Goal: Transaction & Acquisition: Purchase product/service

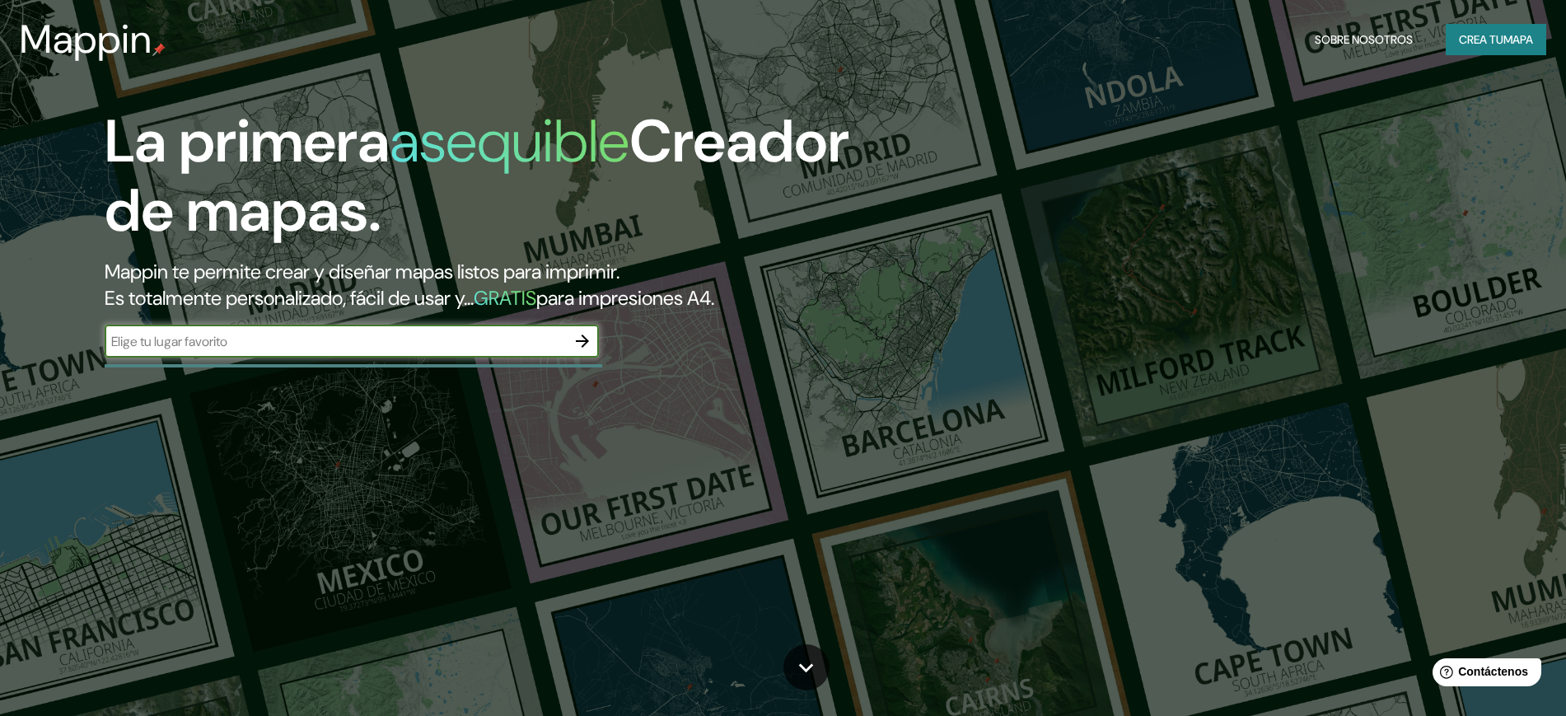
click at [363, 338] on input "text" at bounding box center [335, 341] width 461 height 19
type input "TOLUCA"
click at [577, 343] on icon "button" at bounding box center [583, 341] width 20 height 20
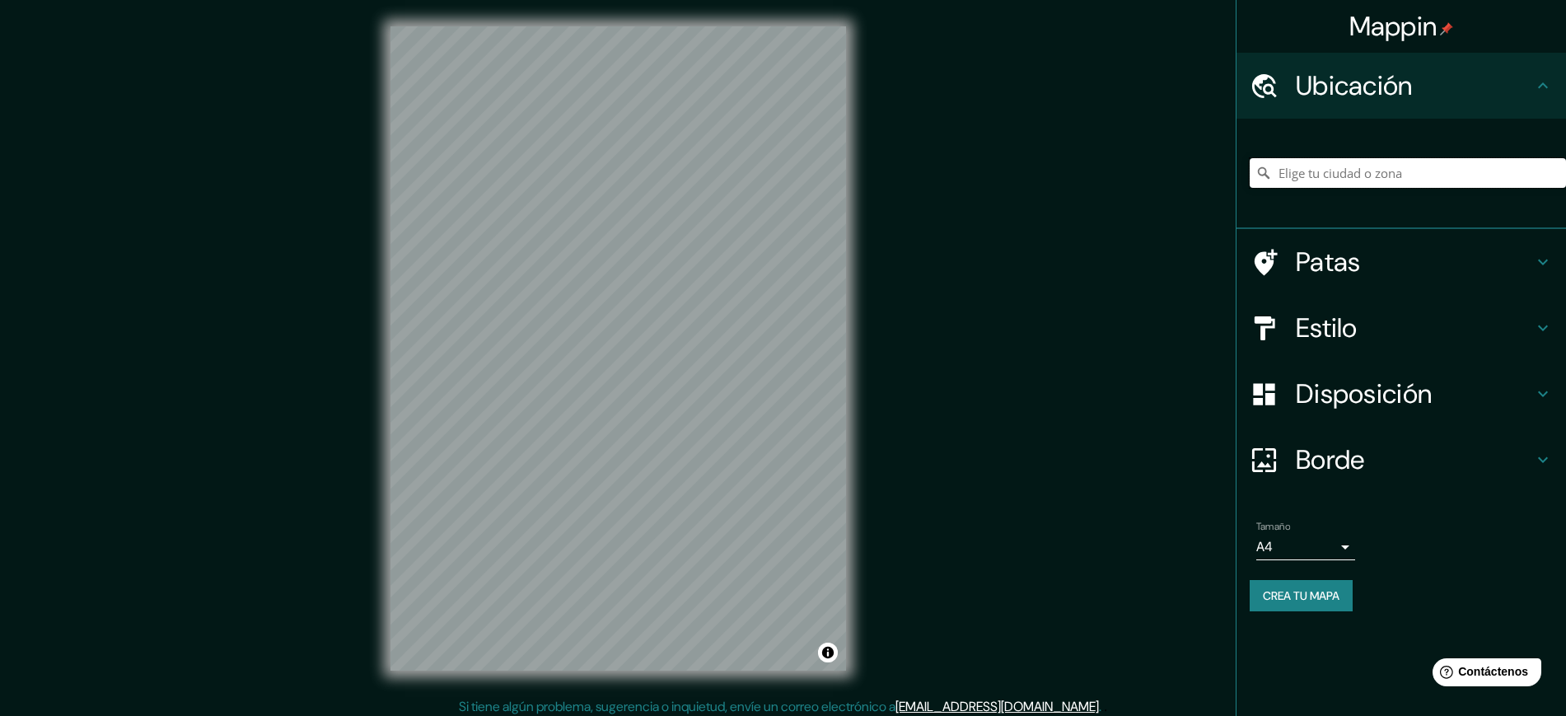
click at [1401, 161] on input "Elige tu ciudad o zona" at bounding box center [1408, 173] width 316 height 30
type input "Toluca, [GEOGRAPHIC_DATA], [GEOGRAPHIC_DATA]"
click at [1315, 540] on body "Mappin Ubicación Toluca, [GEOGRAPHIC_DATA], [GEOGRAPHIC_DATA] [GEOGRAPHIC_DATA]…" at bounding box center [783, 358] width 1566 height 716
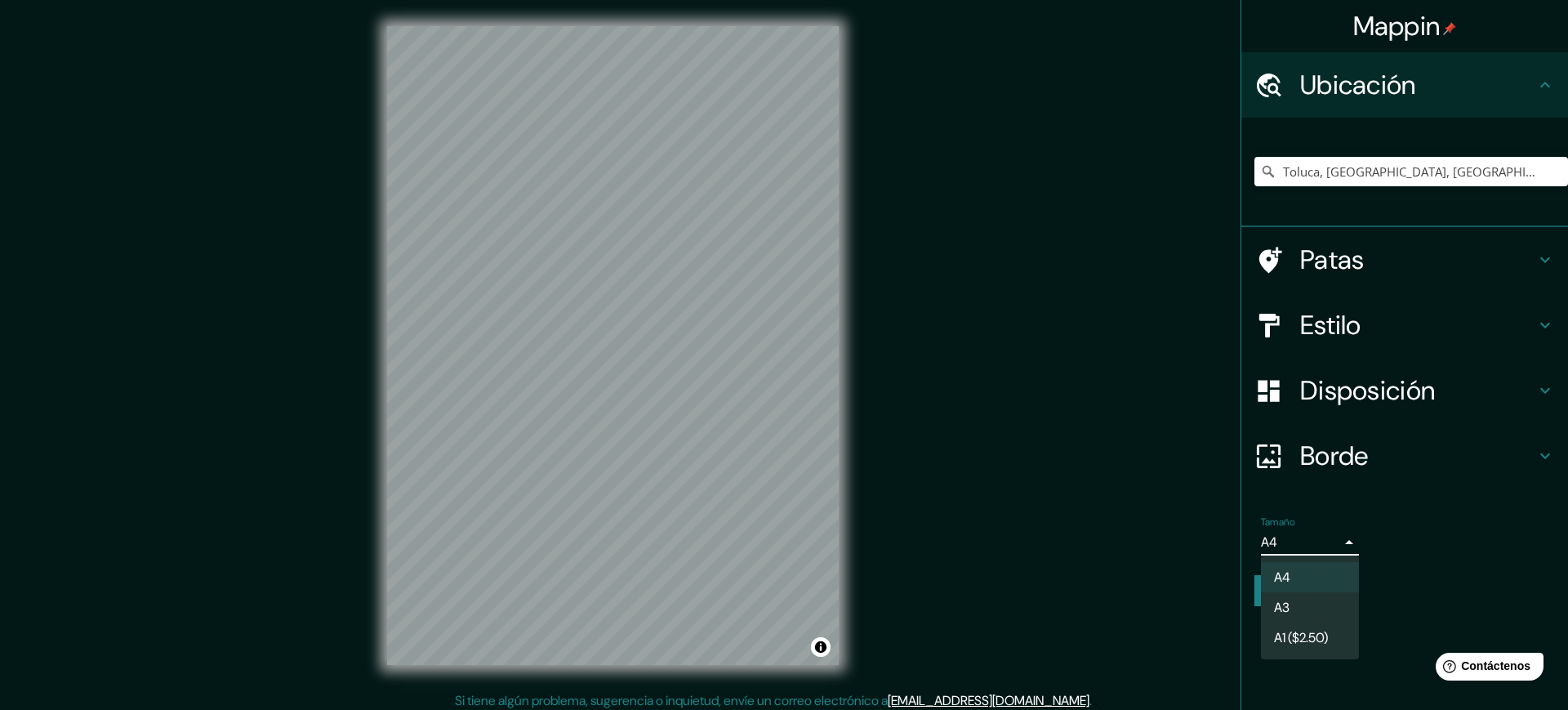
click at [1300, 598] on li "A3" at bounding box center [1309, 607] width 98 height 30
type input "a4"
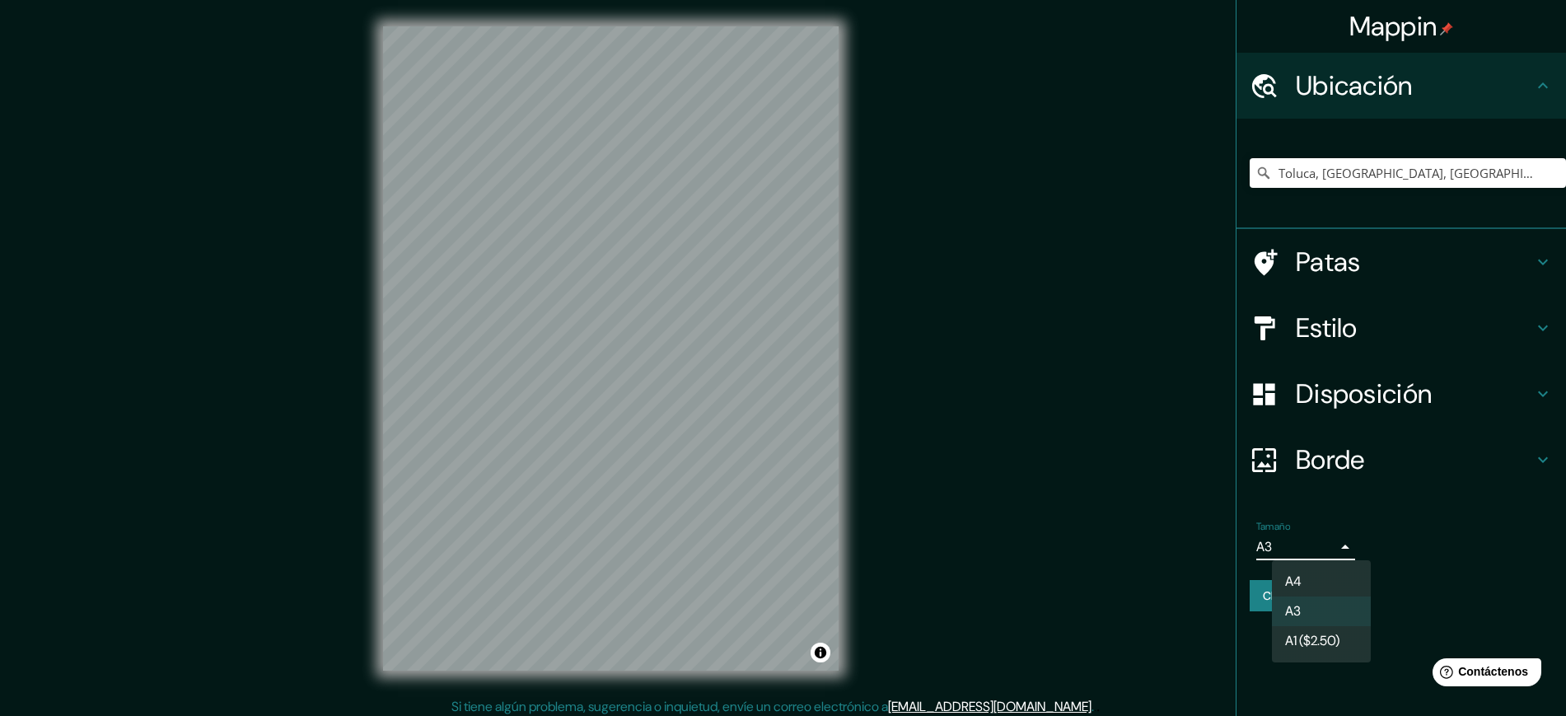
click at [1311, 552] on body "Mappin Ubicación Toluca, [GEOGRAPHIC_DATA], [GEOGRAPHIC_DATA] [GEOGRAPHIC_DATA]…" at bounding box center [783, 358] width 1566 height 716
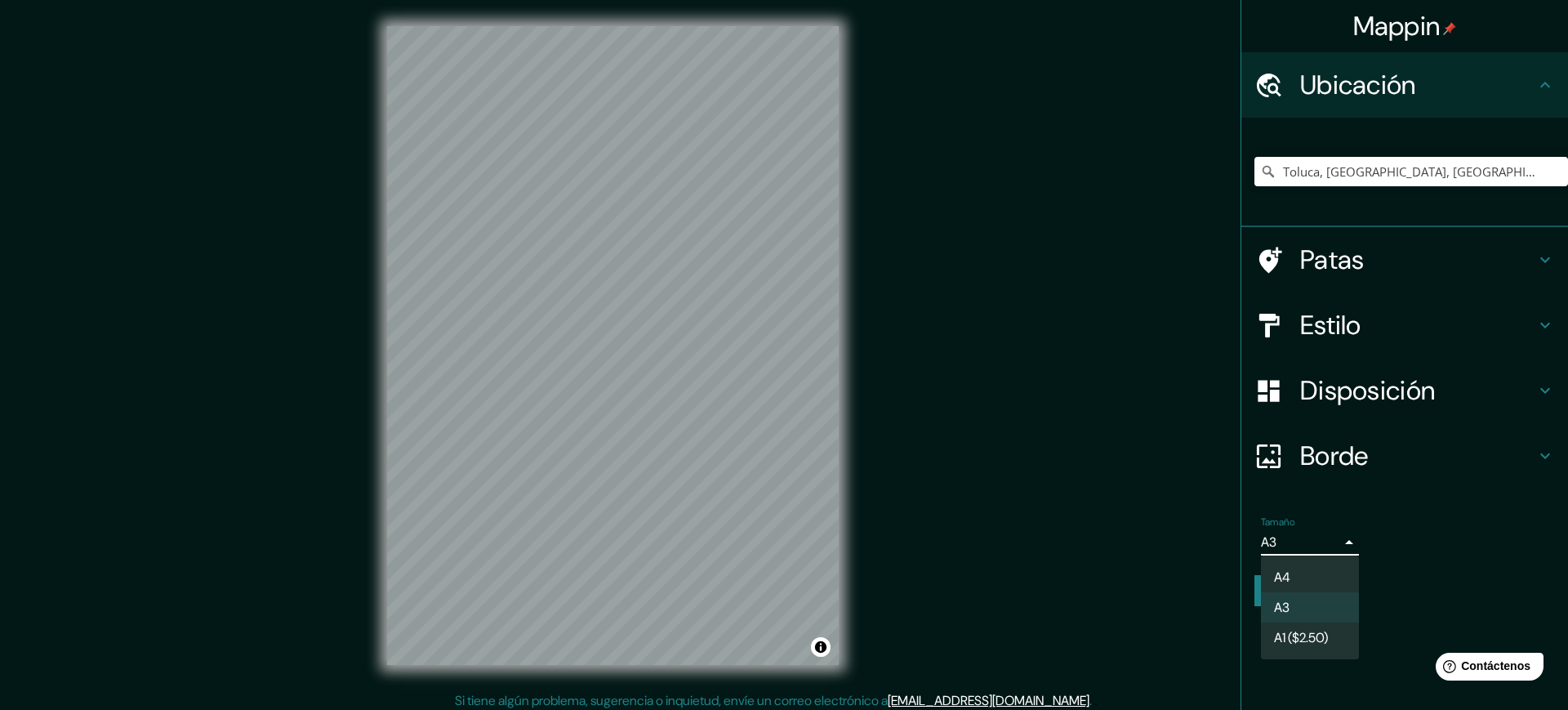
click at [1324, 603] on li "A3" at bounding box center [1309, 607] width 98 height 30
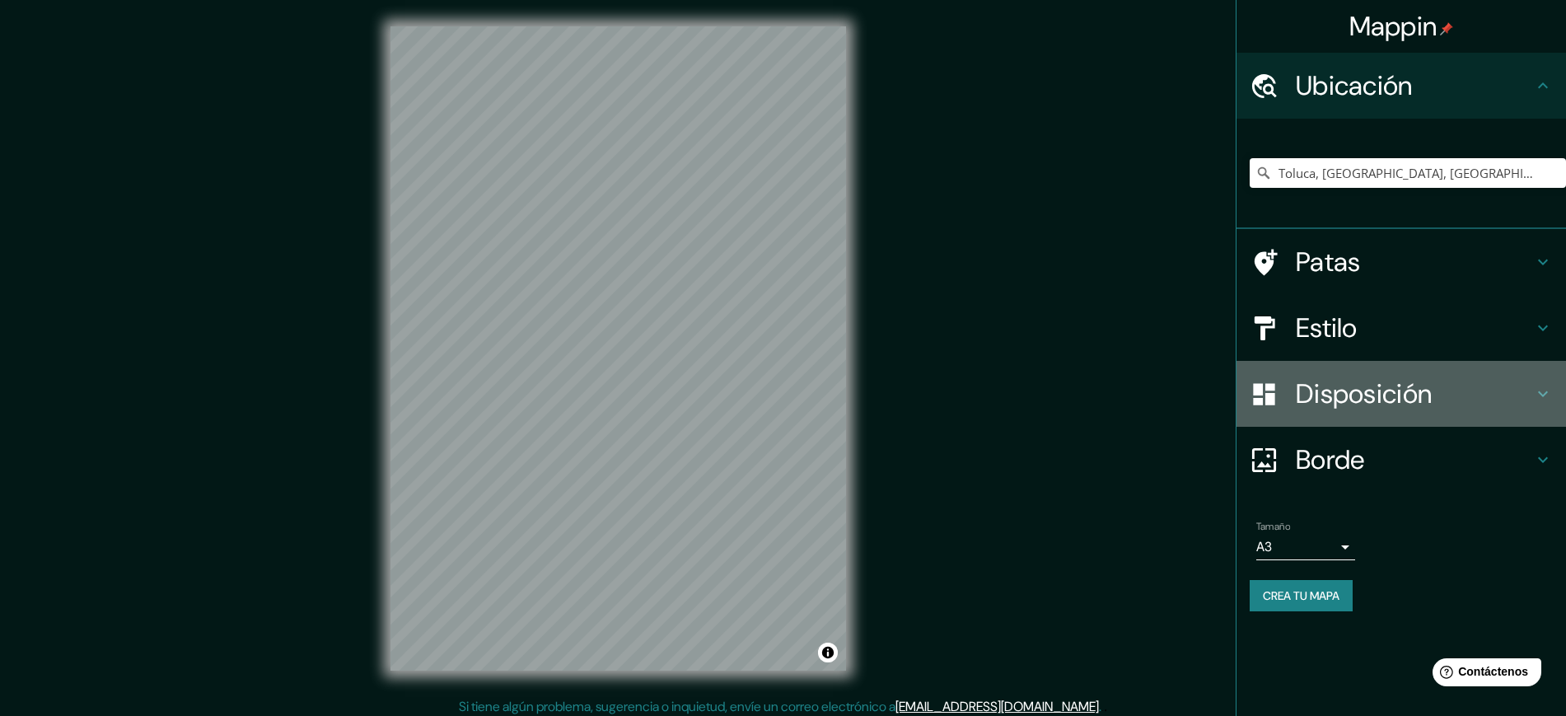
click at [1374, 391] on font "Disposición" at bounding box center [1364, 394] width 136 height 35
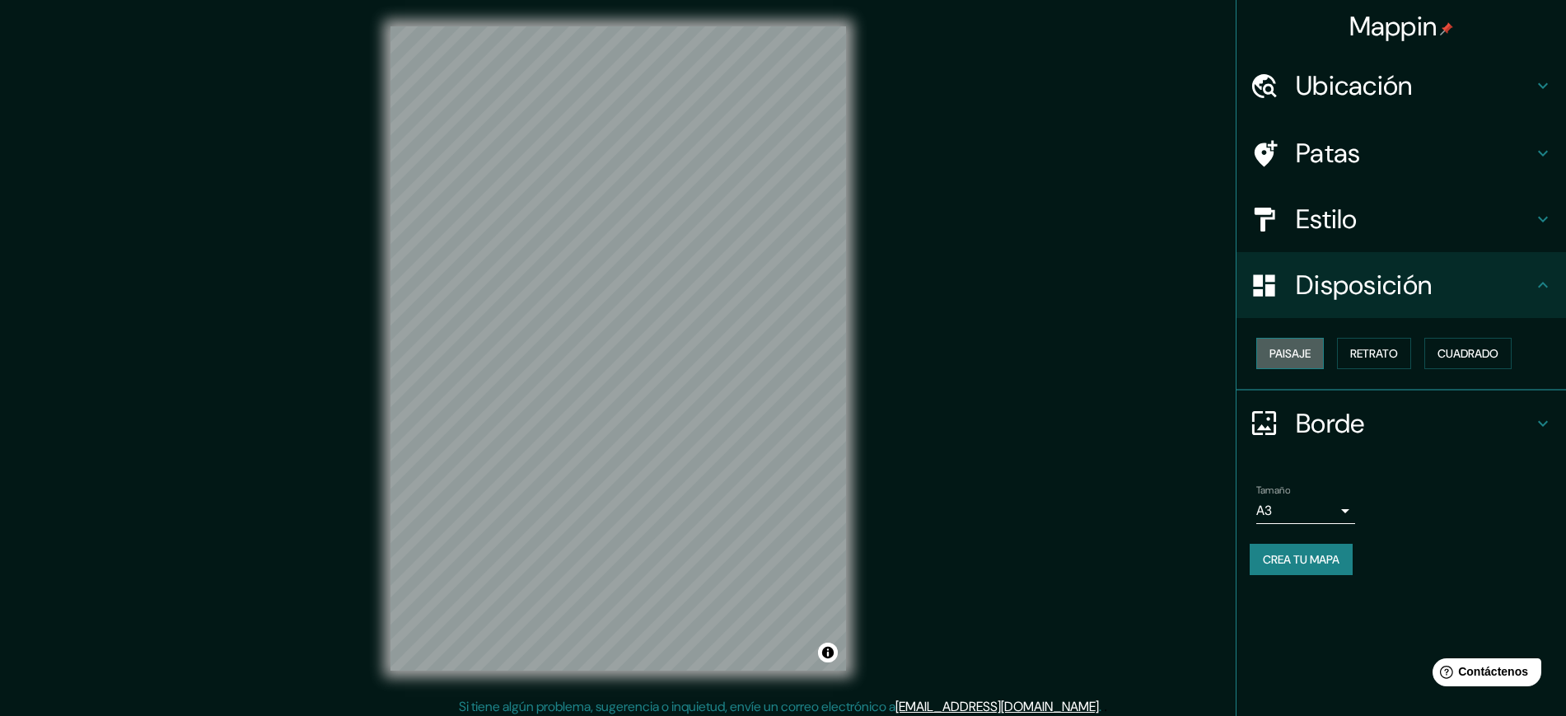
click at [1318, 355] on button "Paisaje" at bounding box center [1291, 353] width 68 height 31
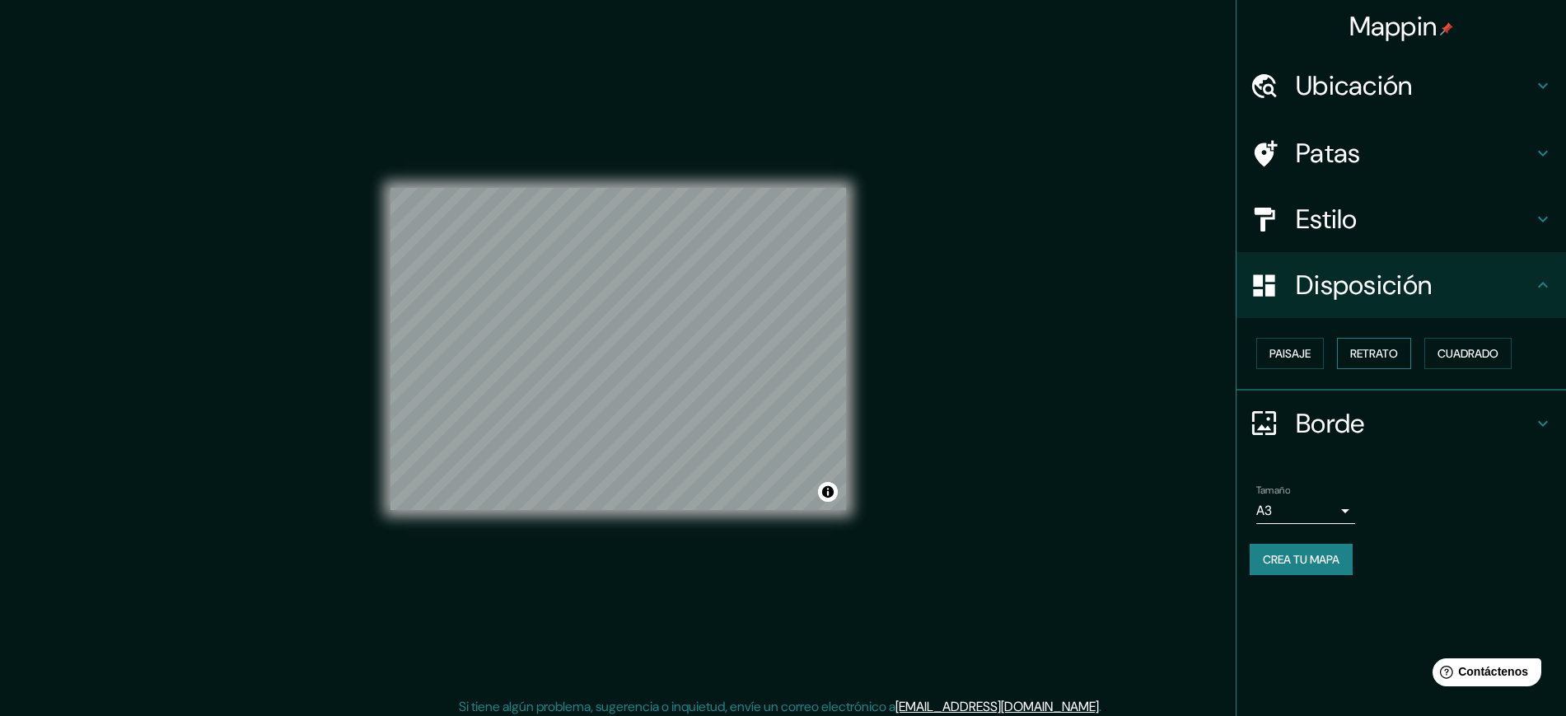
click at [1375, 358] on font "Retrato" at bounding box center [1375, 353] width 48 height 15
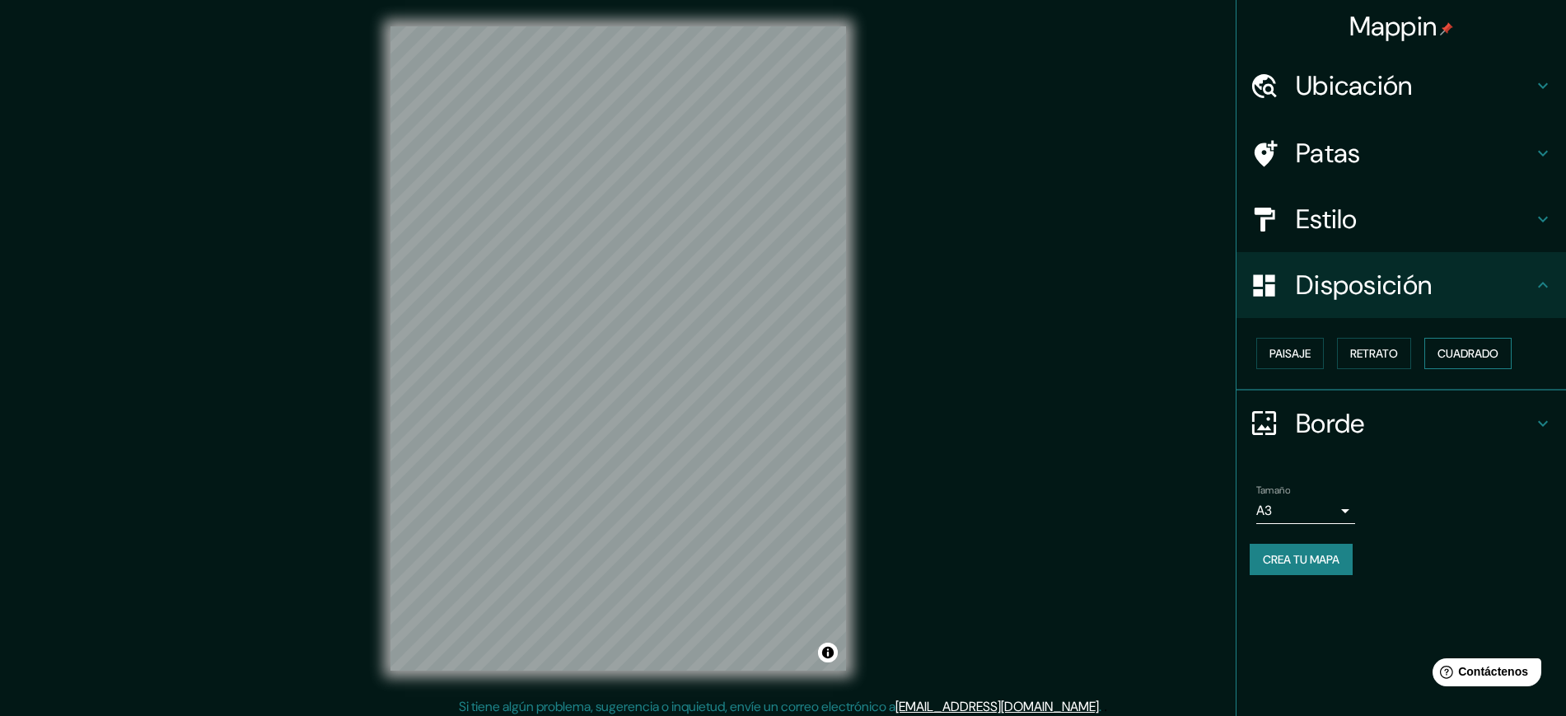
click at [1444, 354] on font "Cuadrado" at bounding box center [1468, 353] width 61 height 15
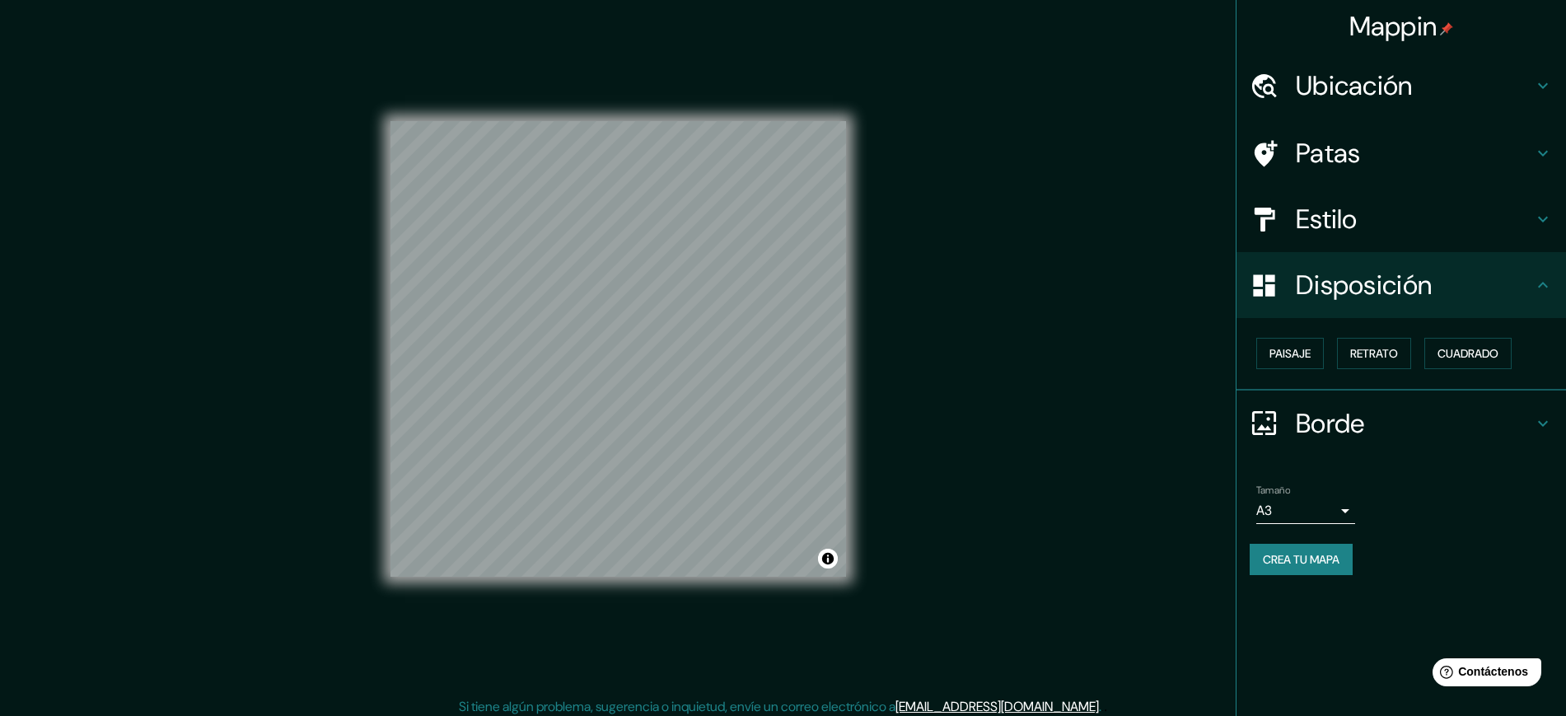
click at [1342, 225] on font "Estilo" at bounding box center [1327, 219] width 62 height 35
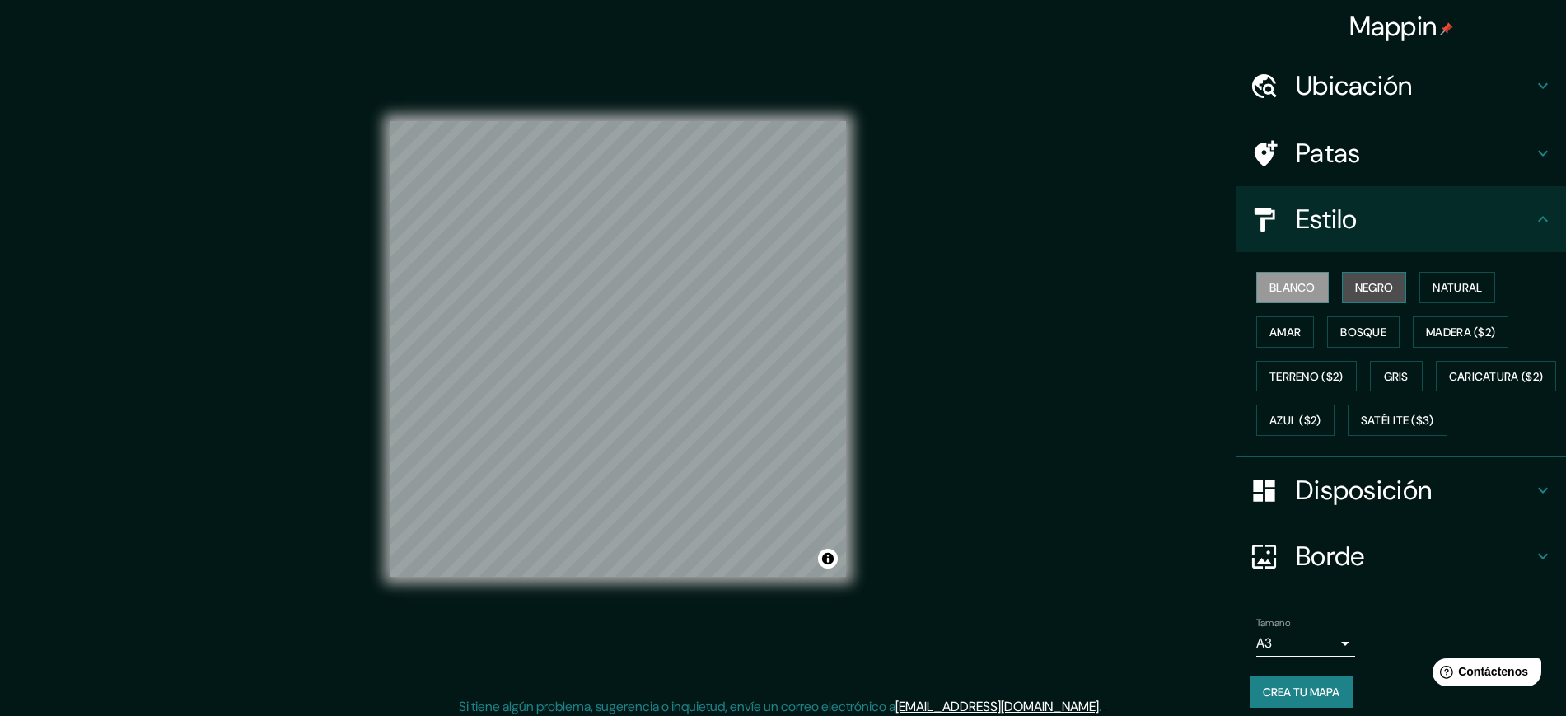
click at [1367, 289] on font "Negro" at bounding box center [1374, 287] width 39 height 15
click at [1468, 287] on font "Natural" at bounding box center [1457, 287] width 49 height 15
click at [1301, 327] on div "Blanco Negro Natural [PERSON_NAME] ($2) Terreno ($2) Gris Caricatura ($2) Azul …" at bounding box center [1408, 353] width 316 height 177
click at [1289, 329] on button "Amar" at bounding box center [1286, 331] width 58 height 31
click at [1407, 386] on button "Gris" at bounding box center [1396, 376] width 53 height 31
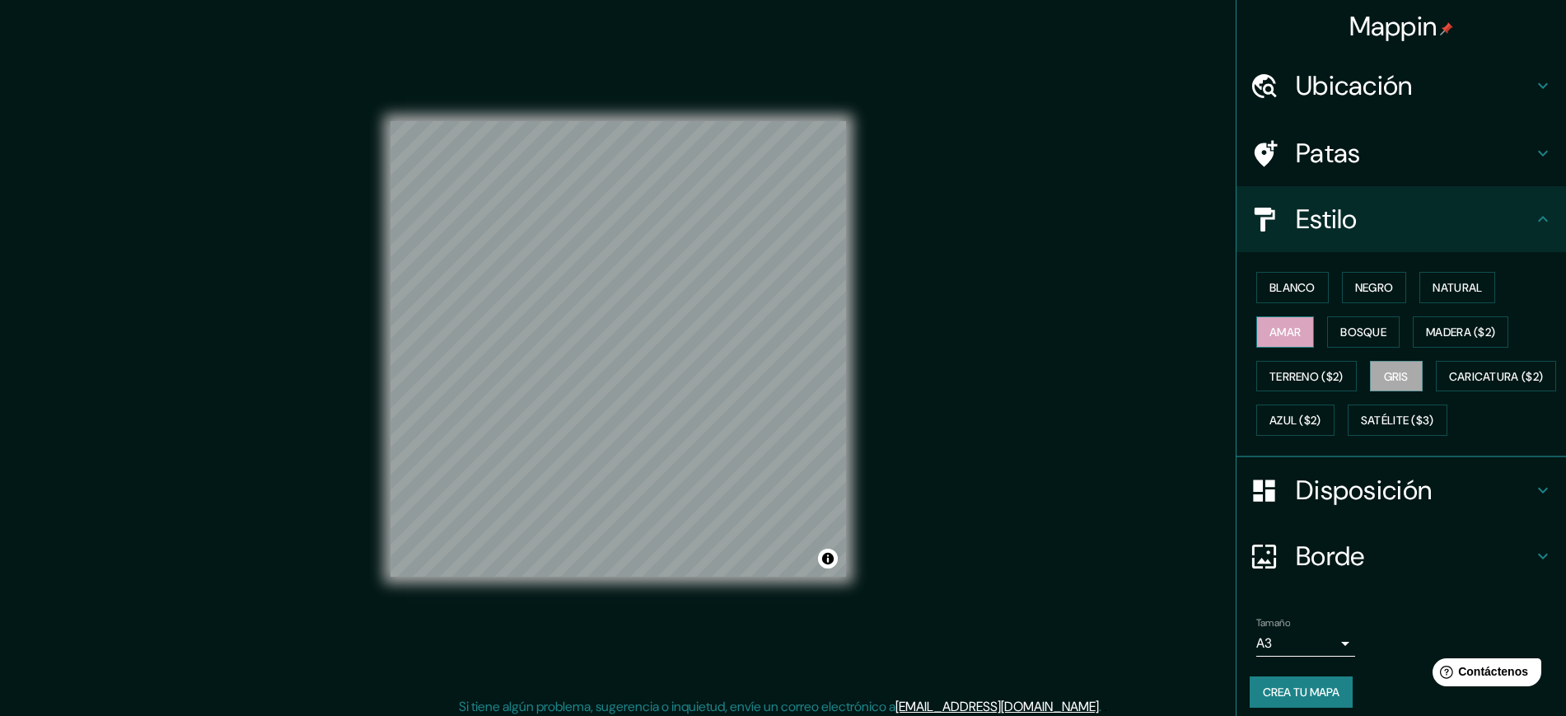
click at [1257, 333] on button "Amar" at bounding box center [1286, 331] width 58 height 31
click at [1362, 327] on font "Bosque" at bounding box center [1364, 332] width 46 height 15
click at [1283, 284] on font "Blanco" at bounding box center [1293, 287] width 46 height 15
click at [1355, 291] on font "Negro" at bounding box center [1374, 287] width 39 height 15
click at [1407, 291] on div "Blanco Negro Natural [PERSON_NAME] ($2) Terreno ($2) Gris Caricatura ($2) Azul …" at bounding box center [1408, 353] width 316 height 177
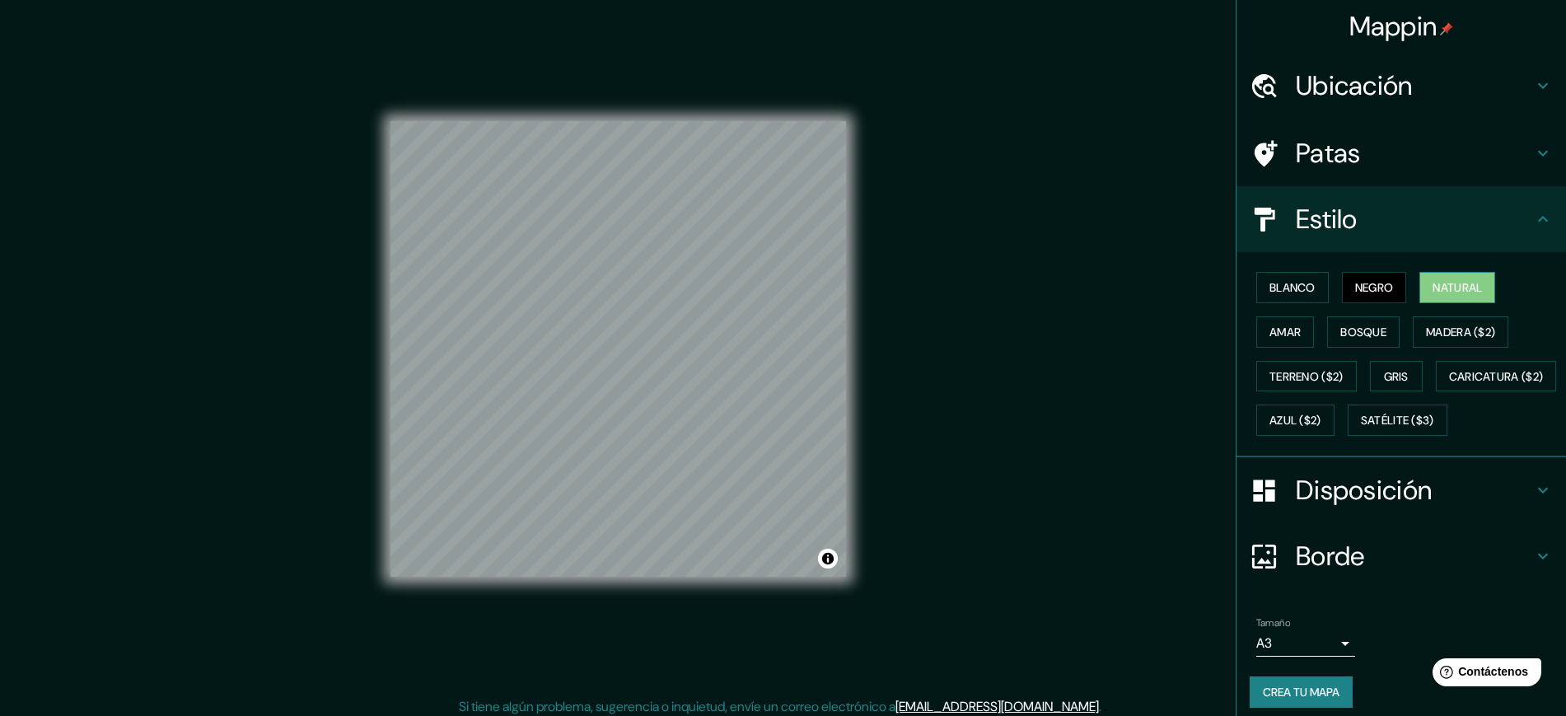
click at [1433, 287] on font "Natural" at bounding box center [1457, 287] width 49 height 15
click at [1449, 384] on font "Caricatura ($2)" at bounding box center [1496, 376] width 95 height 15
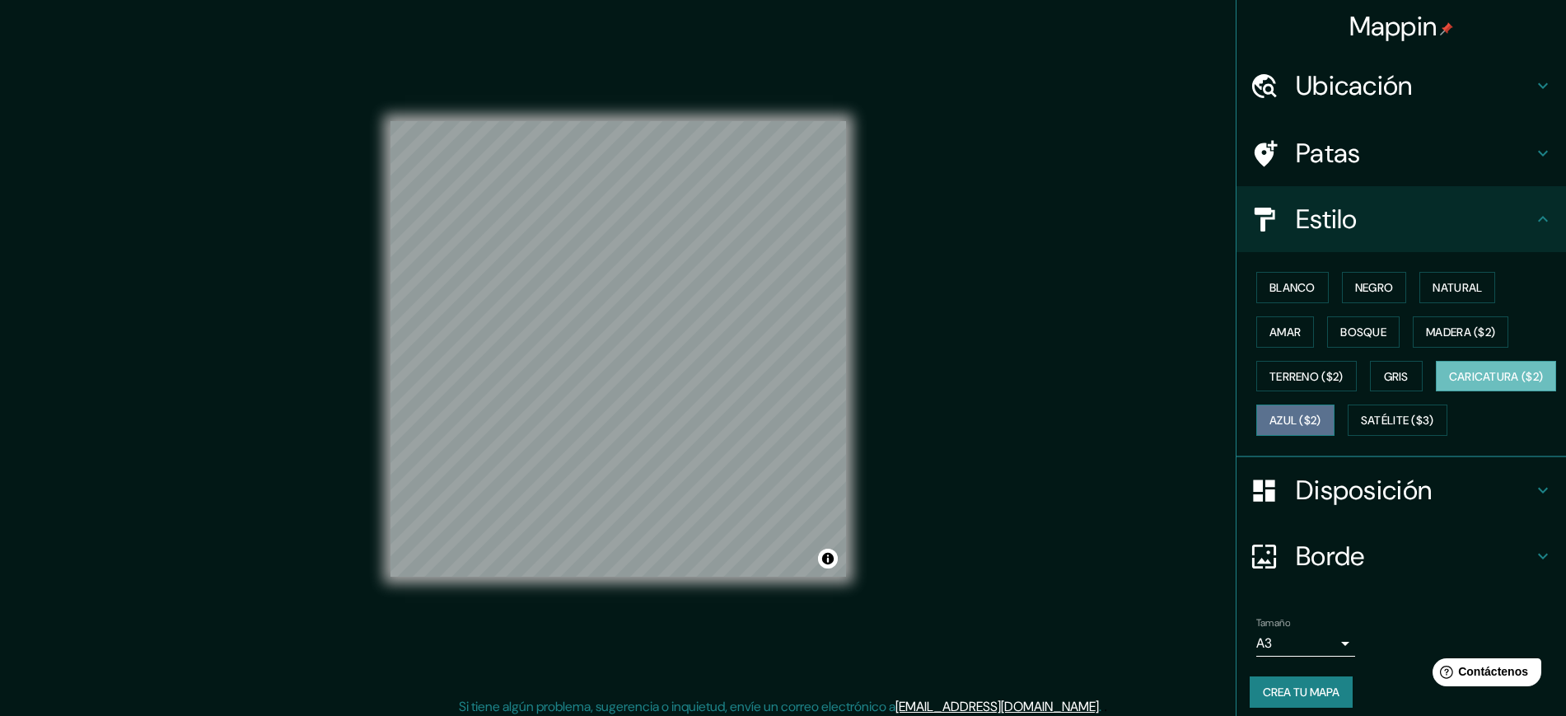
click at [1322, 421] on font "Azul ($2)" at bounding box center [1296, 421] width 52 height 15
click at [1341, 339] on font "Bosque" at bounding box center [1364, 331] width 46 height 21
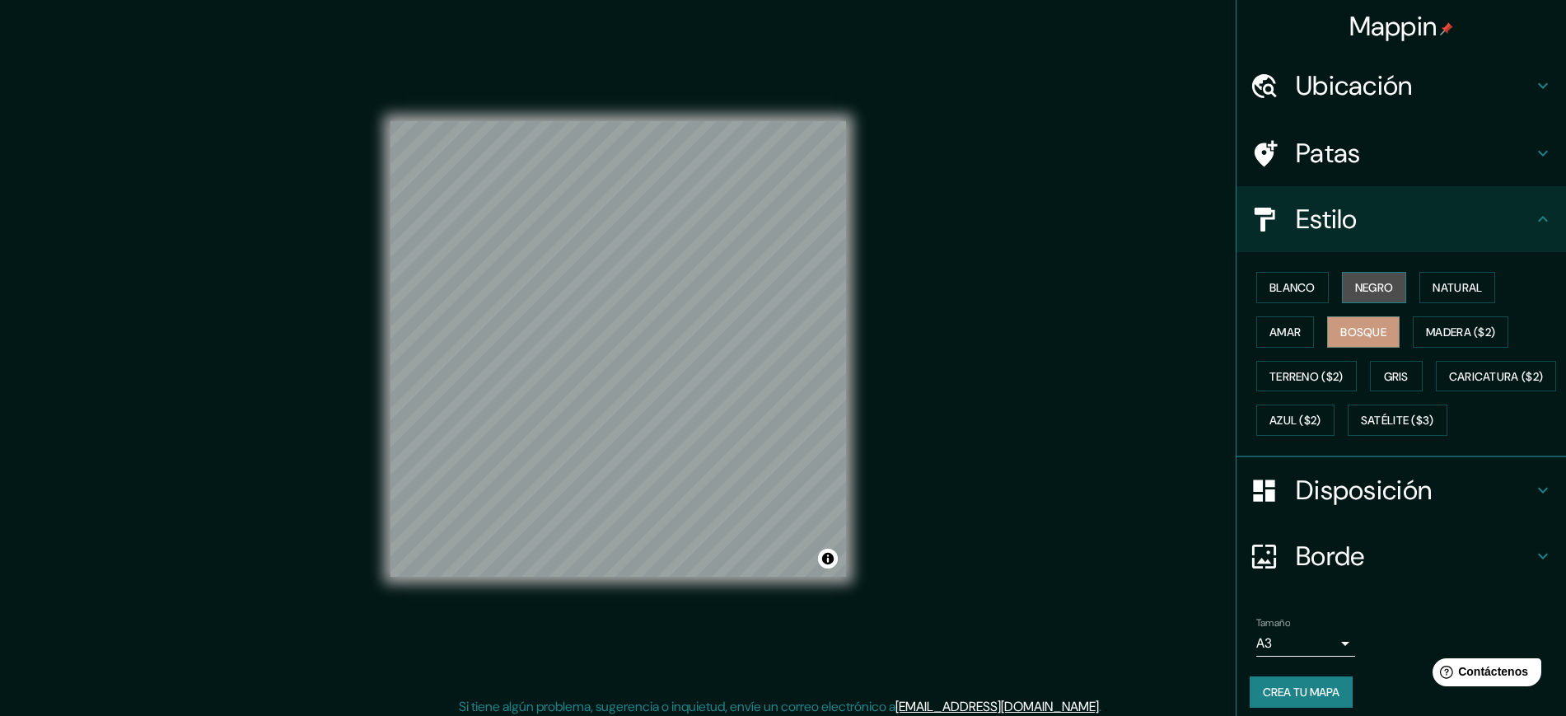
click at [1355, 283] on font "Negro" at bounding box center [1374, 287] width 39 height 15
click at [1270, 277] on font "Blanco" at bounding box center [1293, 287] width 46 height 21
click at [1364, 161] on h4 "Patas" at bounding box center [1414, 153] width 237 height 33
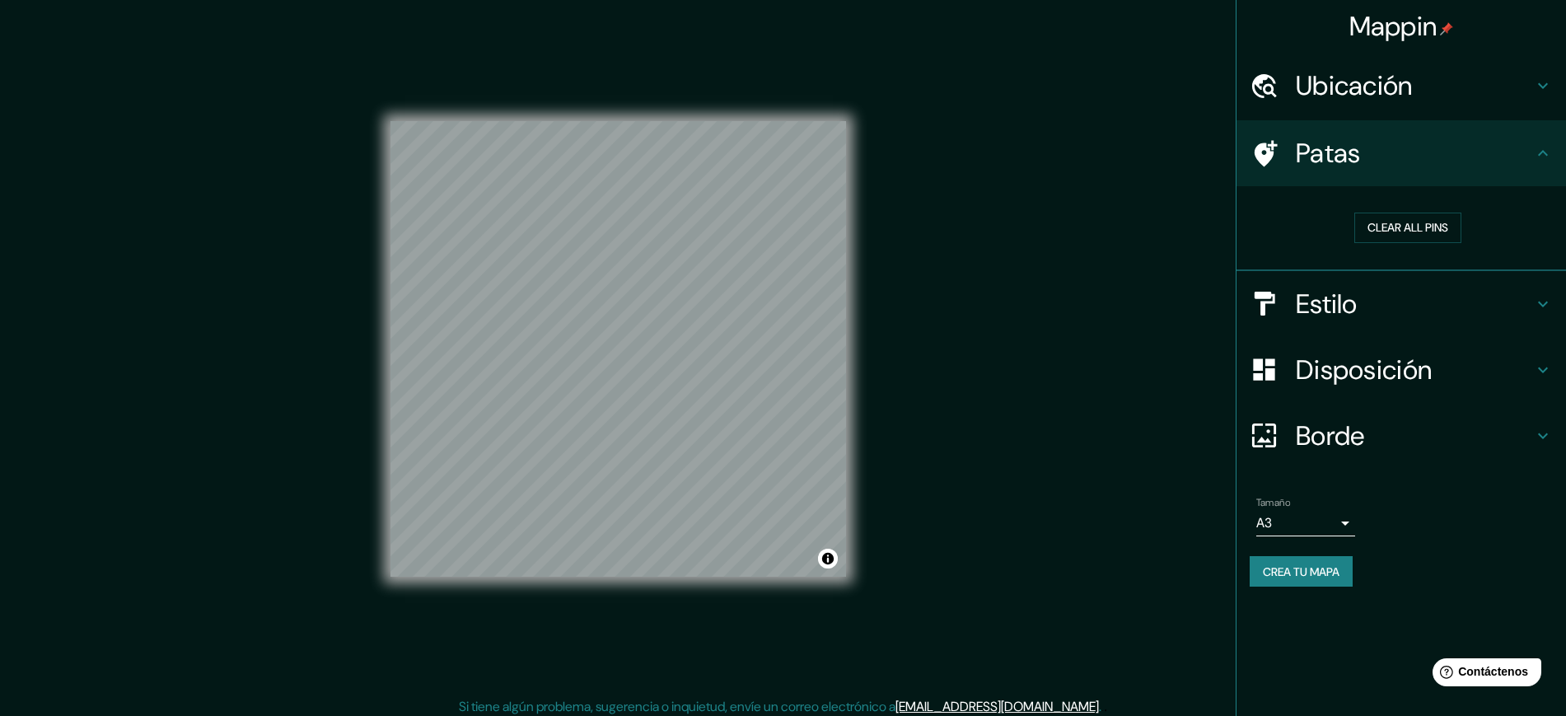
click at [1358, 98] on font "Ubicación" at bounding box center [1354, 85] width 117 height 35
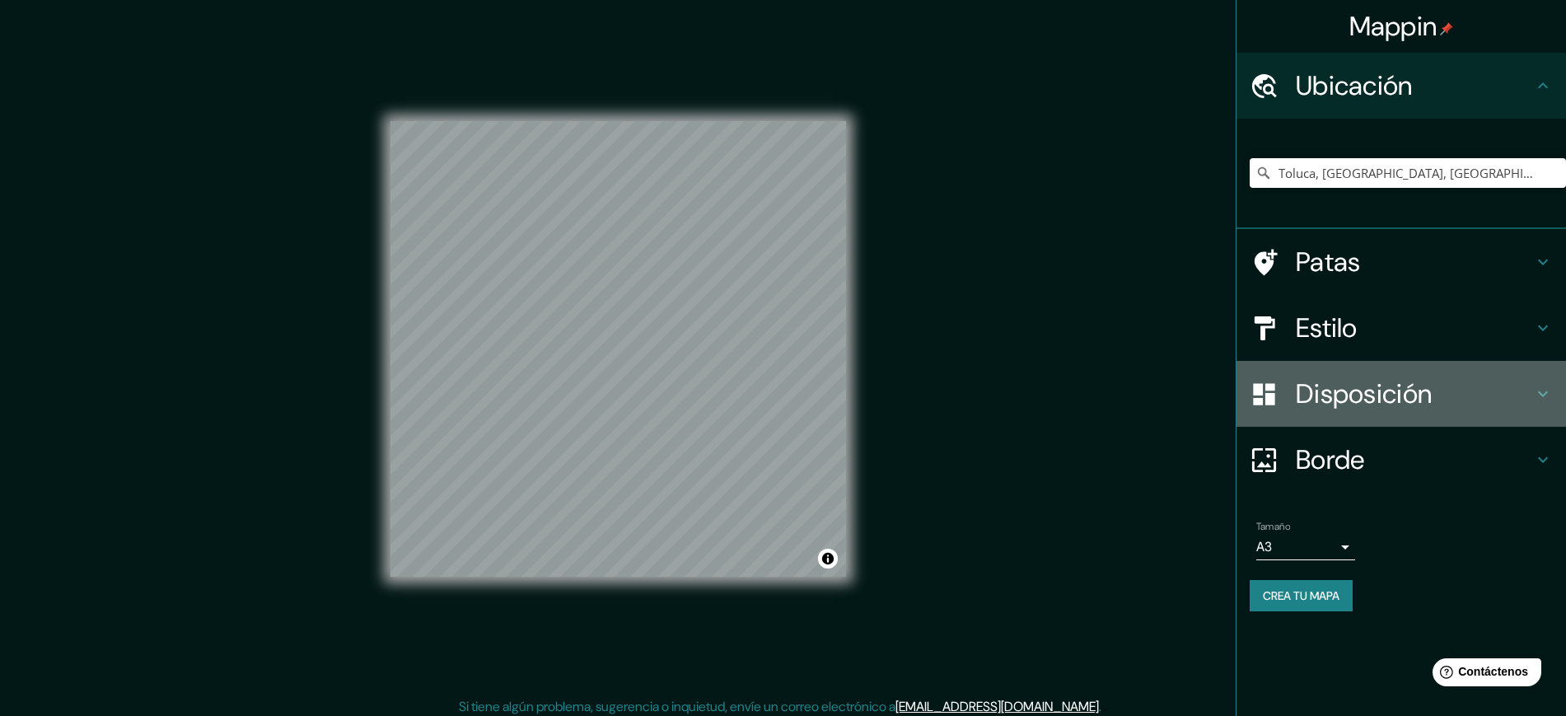
click at [1384, 401] on font "Disposición" at bounding box center [1364, 394] width 136 height 35
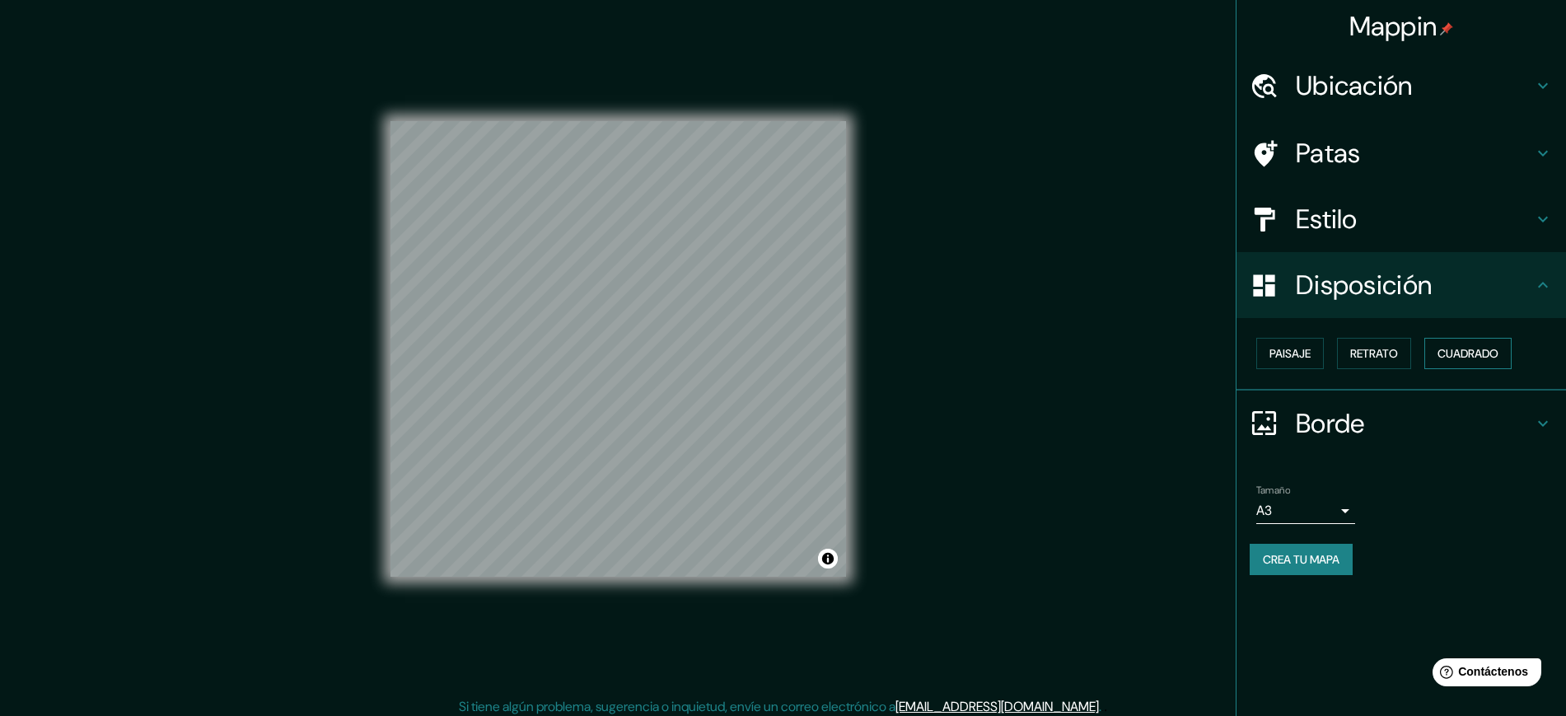
click at [1449, 346] on font "Cuadrado" at bounding box center [1468, 353] width 61 height 15
click at [1369, 350] on font "Retrato" at bounding box center [1375, 353] width 48 height 15
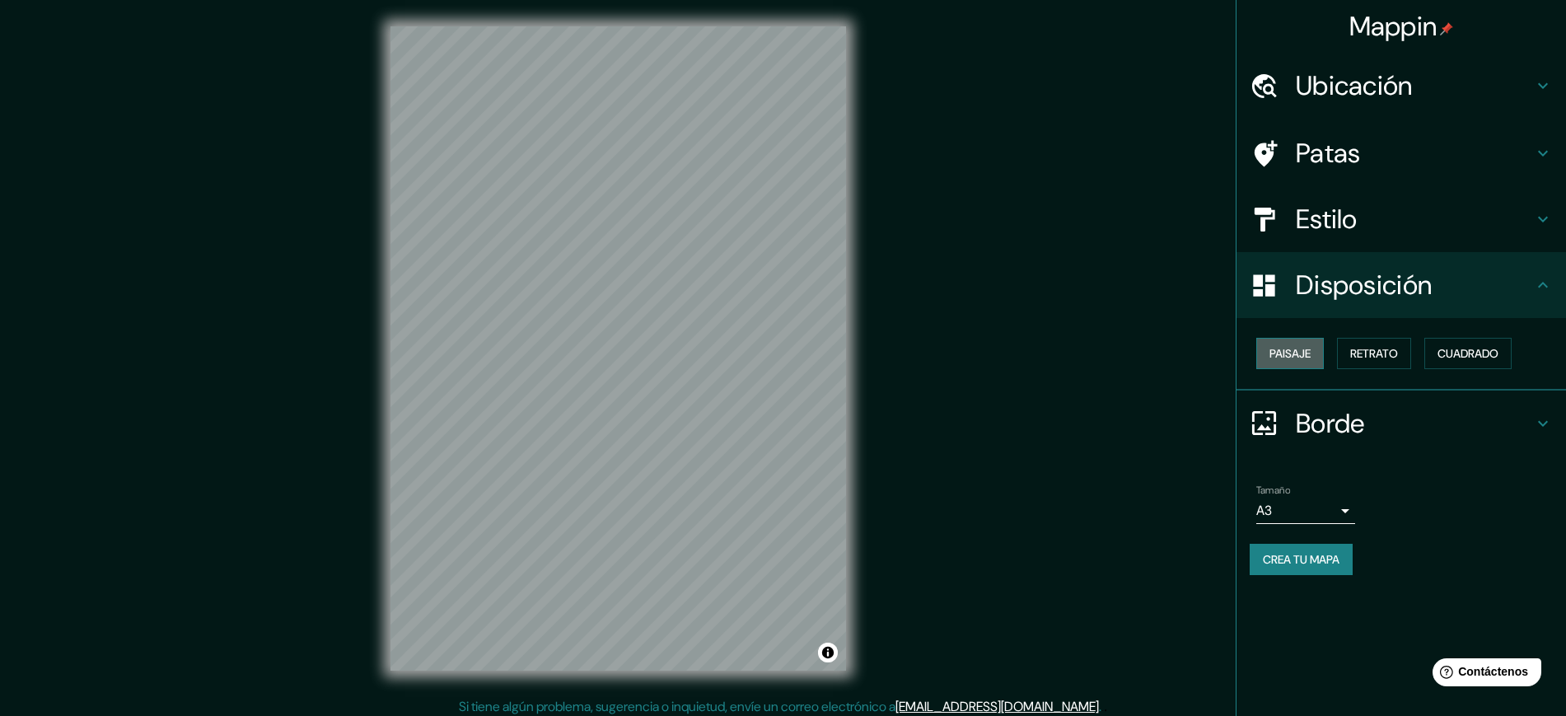
click at [1289, 363] on button "Paisaje" at bounding box center [1291, 353] width 68 height 31
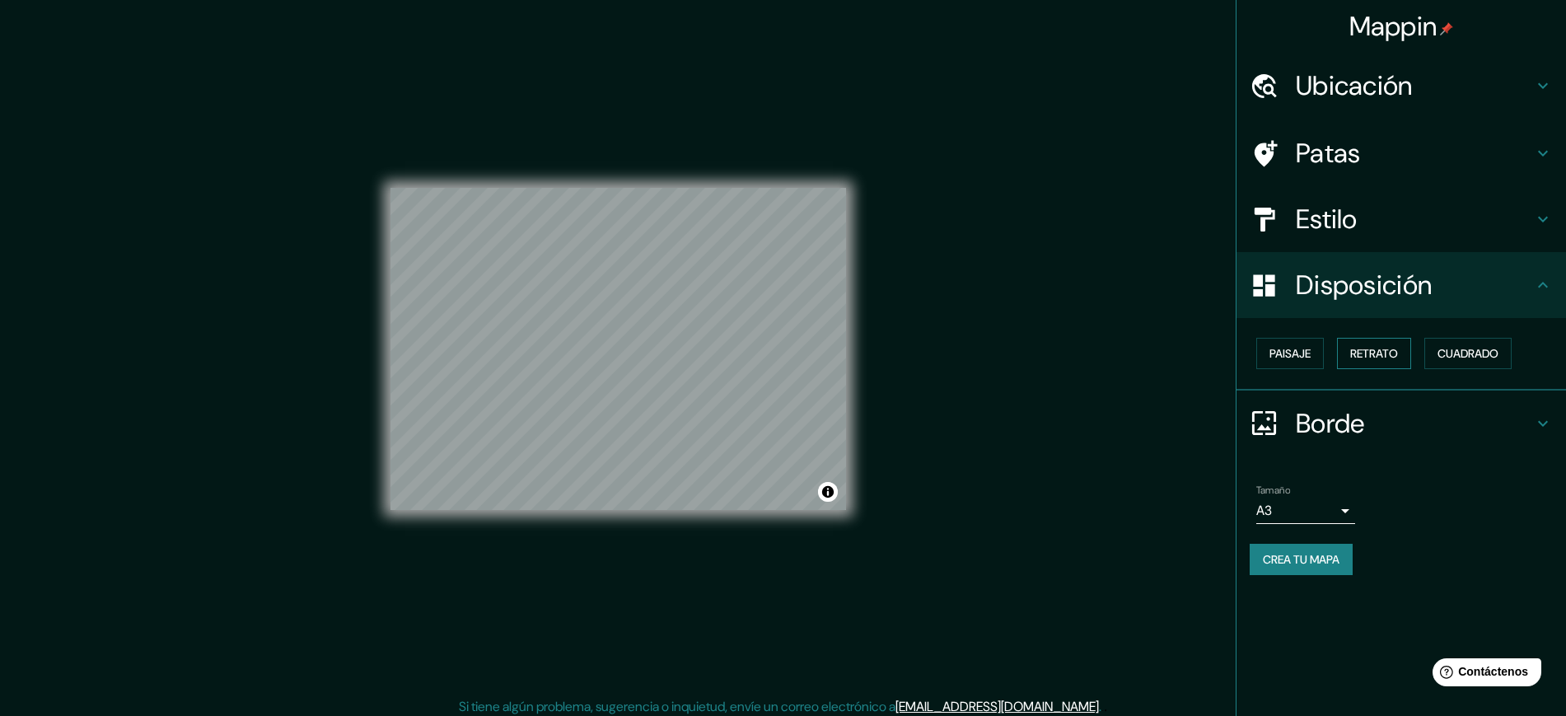
click at [1372, 353] on font "Retrato" at bounding box center [1375, 353] width 48 height 15
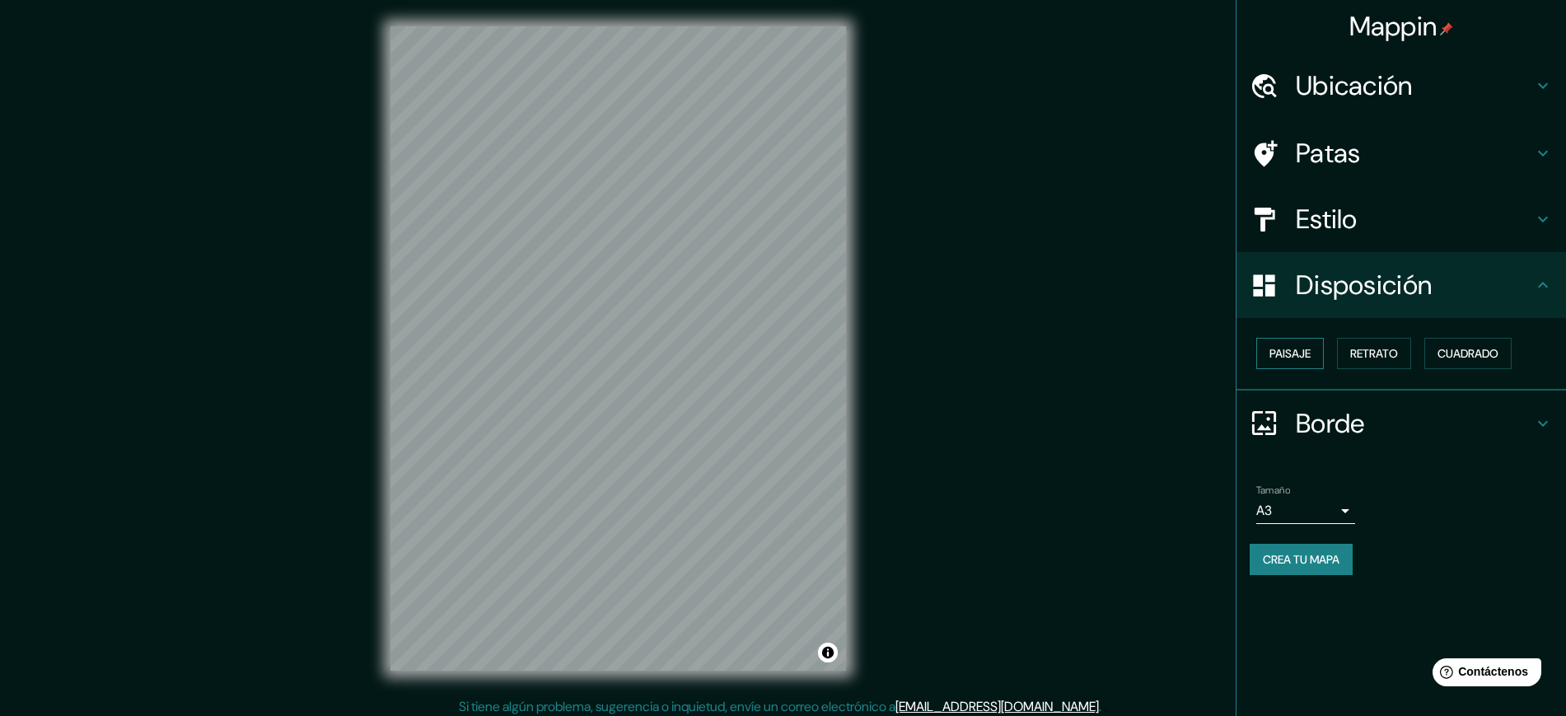
click at [1304, 353] on font "Paisaje" at bounding box center [1290, 353] width 41 height 15
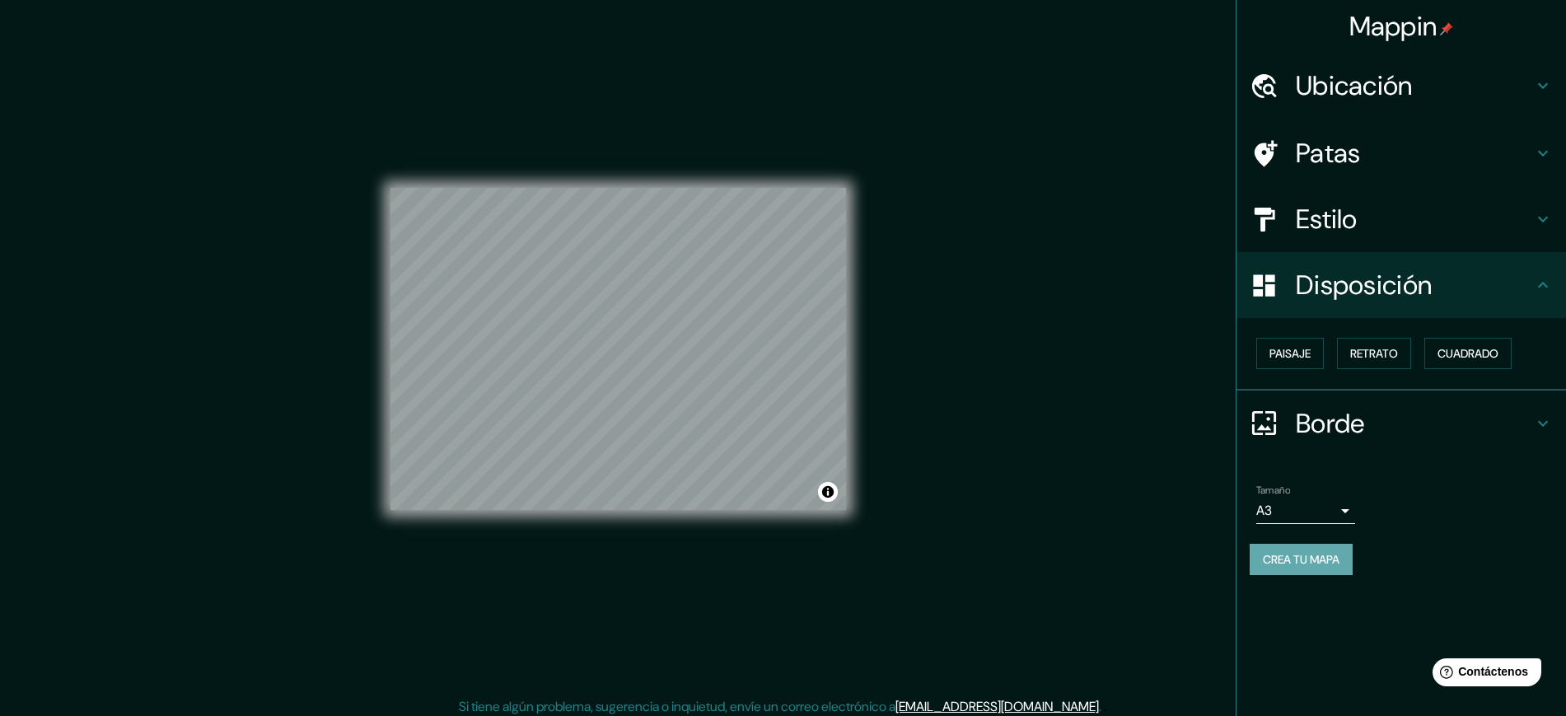
click at [1328, 555] on font "Crea tu mapa" at bounding box center [1301, 559] width 77 height 15
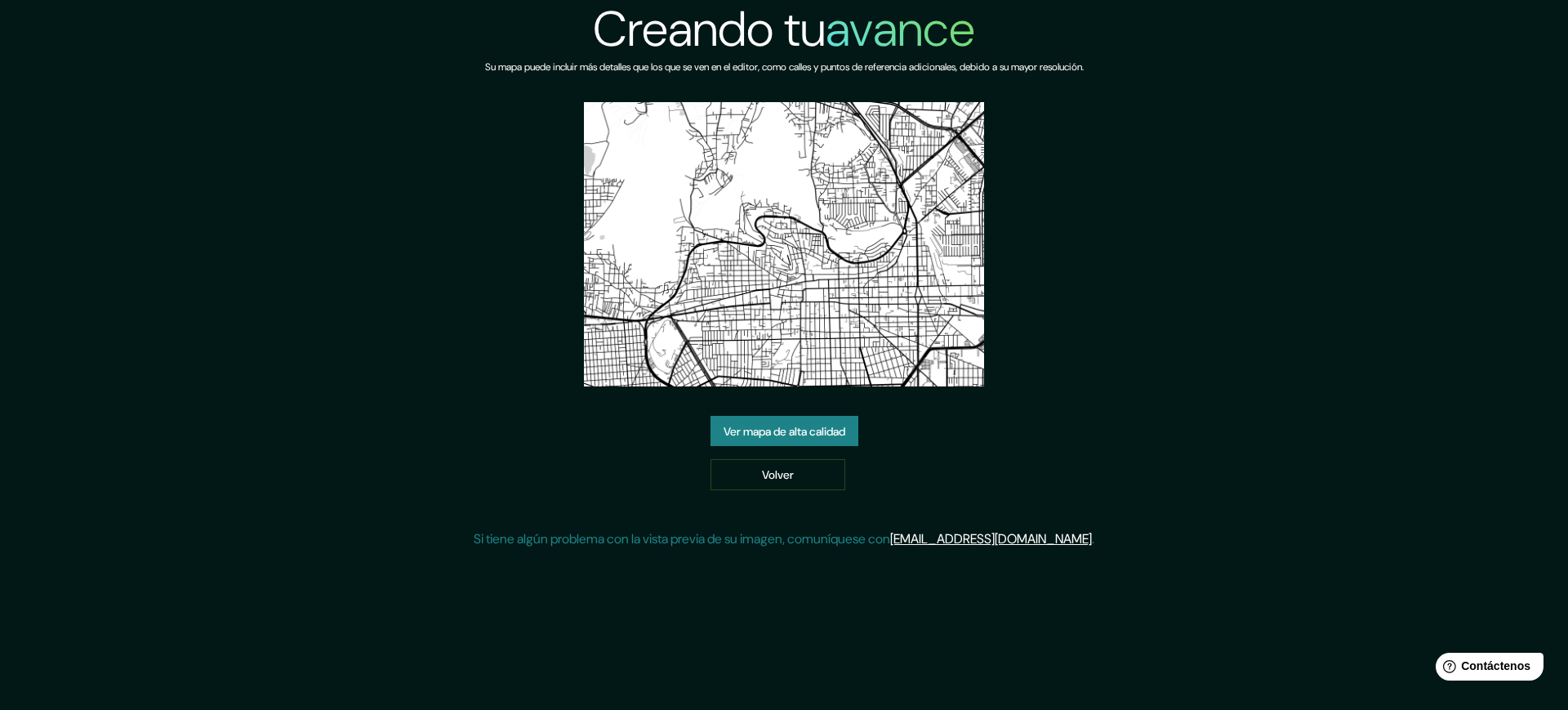
click at [749, 424] on font "Ver mapa de alta calidad" at bounding box center [784, 431] width 122 height 15
